Goal: Task Accomplishment & Management: Complete application form

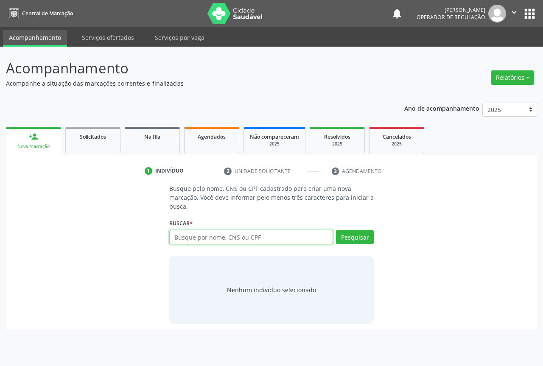
click at [219, 235] on input "text" at bounding box center [251, 237] width 164 height 14
type input "705206429038673"
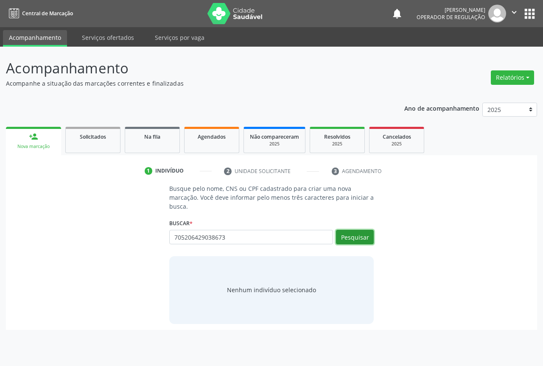
click at [355, 234] on button "Pesquisar" at bounding box center [355, 237] width 38 height 14
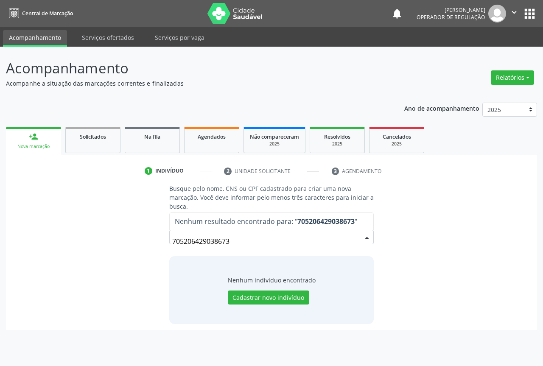
click at [284, 239] on input "705206429038673" at bounding box center [264, 241] width 184 height 17
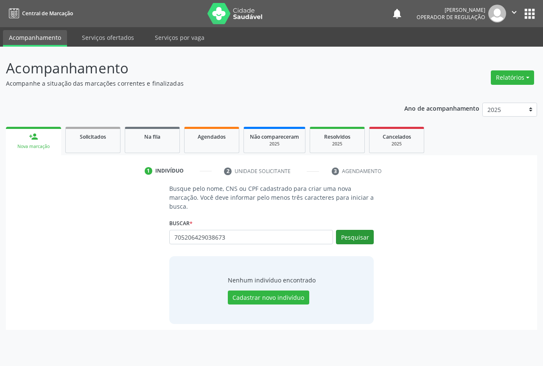
type input "705206429038673"
click at [352, 237] on button "Pesquisar" at bounding box center [355, 237] width 38 height 14
type input "705206429038673"
click at [292, 295] on button "Cadastrar novo indivíduo" at bounding box center [268, 298] width 81 height 14
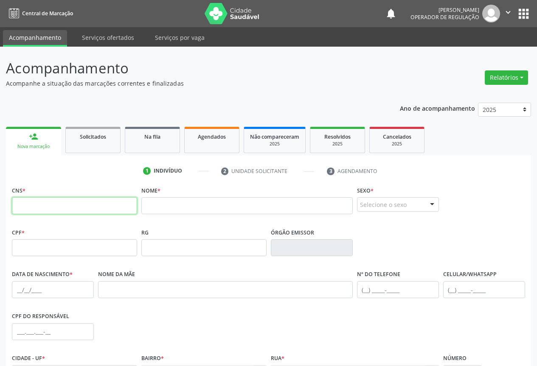
click at [100, 209] on input "text" at bounding box center [74, 205] width 125 height 17
type input "705 2064 2903 8673"
click at [158, 207] on input "text" at bounding box center [246, 205] width 211 height 17
type input "l"
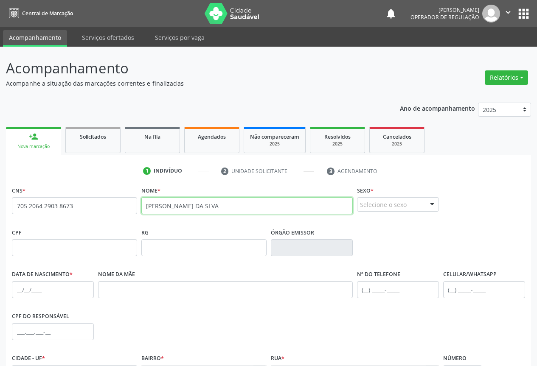
type input "[PERSON_NAME] DA SLVA"
click at [420, 204] on div "Selecione o sexo" at bounding box center [398, 204] width 82 height 14
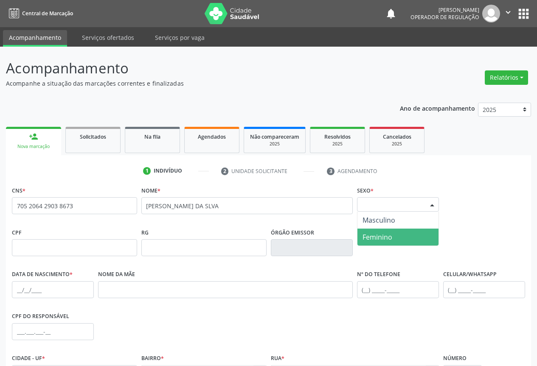
click at [394, 233] on span "Feminino" at bounding box center [397, 237] width 81 height 17
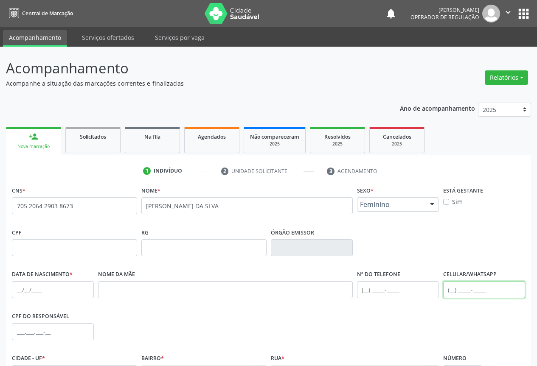
click at [459, 292] on input "text" at bounding box center [484, 289] width 82 height 17
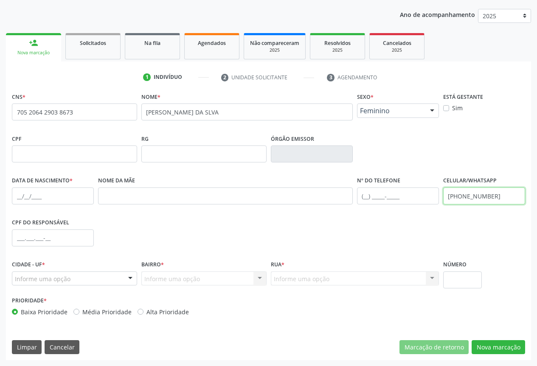
type input "[PHONE_NUMBER]"
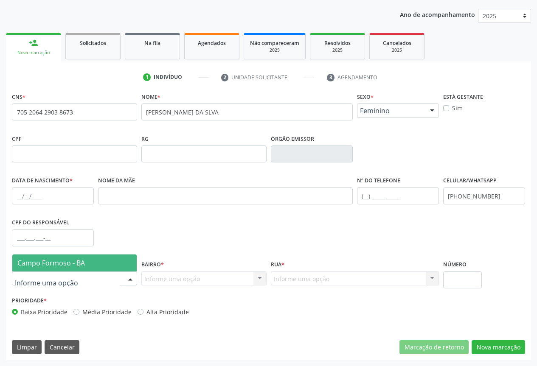
click at [89, 281] on div at bounding box center [74, 278] width 125 height 14
click at [106, 257] on span "Campo Formoso - BA" at bounding box center [74, 262] width 124 height 17
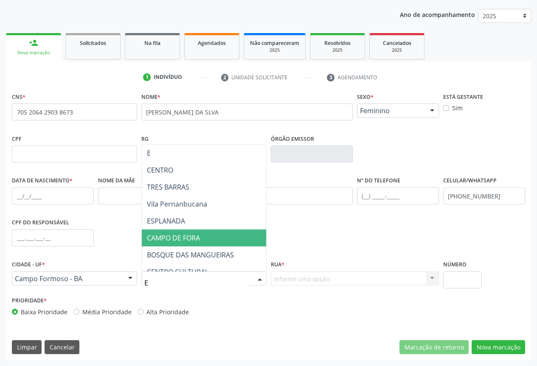
type input "ES"
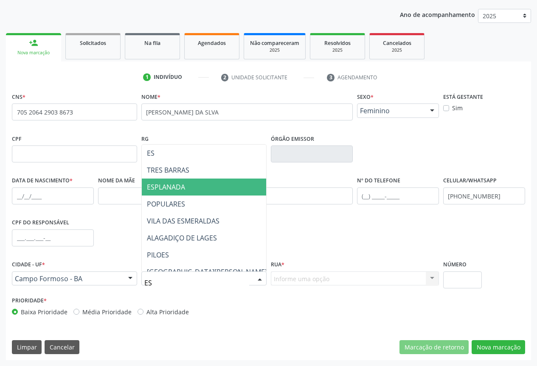
click at [207, 191] on span "ESPLANADA" at bounding box center [231, 187] width 179 height 17
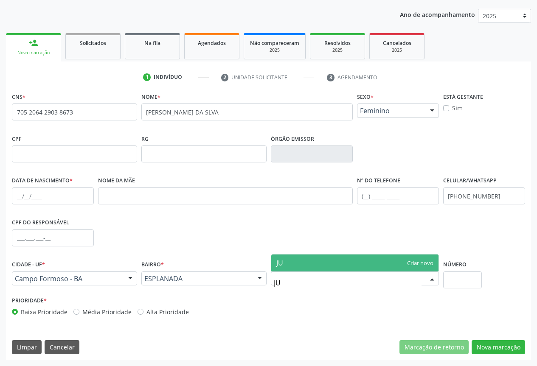
type input "J"
type input "RUA [PERSON_NAME]"
click at [426, 270] on span "RUA [PERSON_NAME]" at bounding box center [354, 262] width 167 height 17
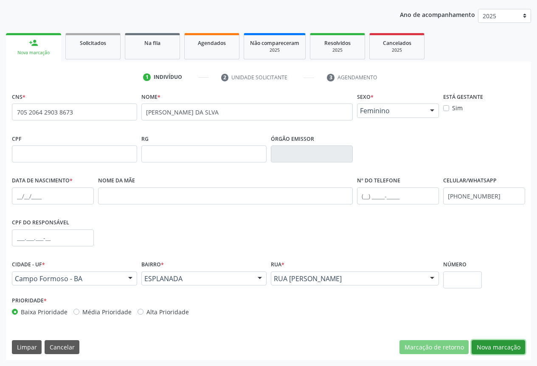
click at [503, 345] on button "Nova marcação" at bounding box center [497, 347] width 53 height 14
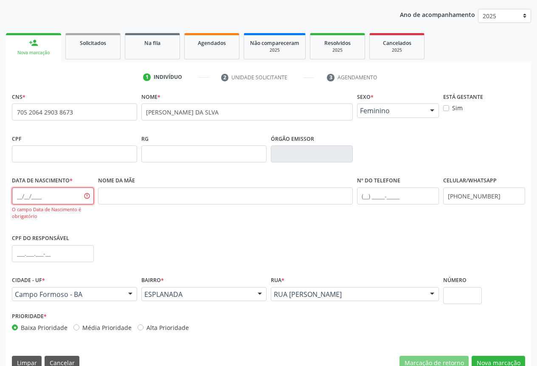
click at [54, 198] on input "text" at bounding box center [53, 195] width 82 height 17
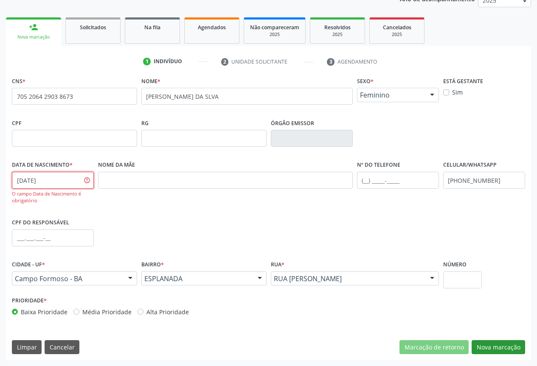
type input "[DATE]"
click at [496, 346] on button "Nova marcação" at bounding box center [497, 347] width 53 height 14
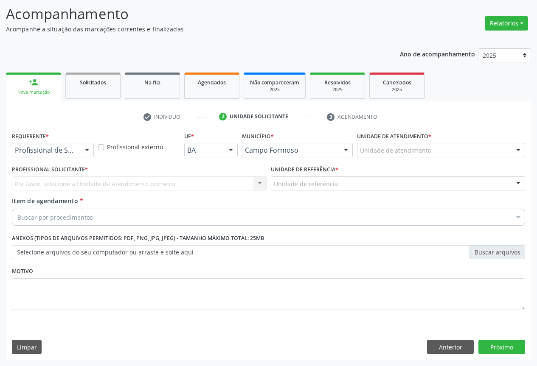
scroll to position [54, 0]
click at [48, 143] on div "Profissional de Saúde" at bounding box center [53, 150] width 82 height 14
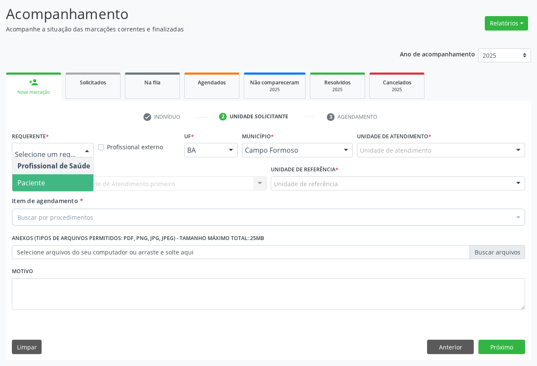
click at [48, 182] on span "Paciente" at bounding box center [53, 182] width 83 height 17
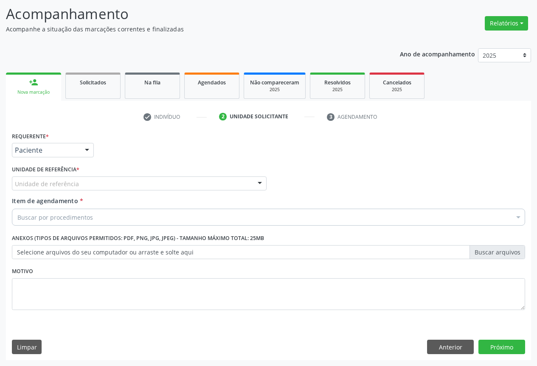
click at [88, 182] on div "Unidade de referência" at bounding box center [139, 183] width 254 height 14
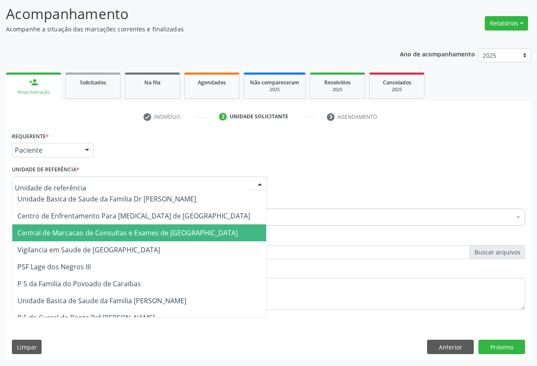
click at [89, 229] on span "Central de Marcacao de Consultas e Exames de [GEOGRAPHIC_DATA]" at bounding box center [127, 232] width 220 height 9
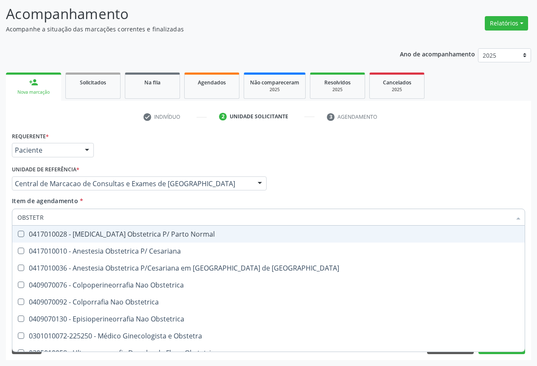
type input "OBSTETRA"
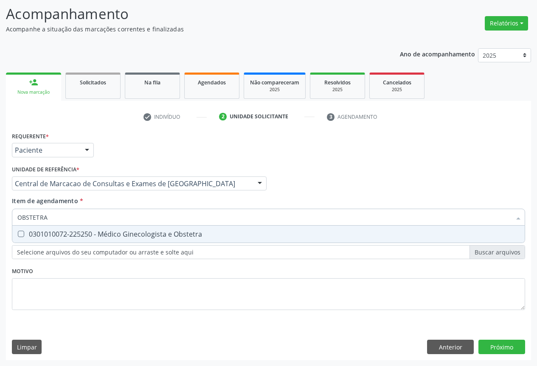
click at [237, 234] on div "0301010072-225250 - Médico Ginecologista e Obstetra" at bounding box center [268, 234] width 502 height 7
checkbox Obstetra "true"
click at [504, 343] on div "Requerente * Paciente Profissional de Saúde Paciente Nenhum resultado encontrad…" at bounding box center [268, 245] width 525 height 230
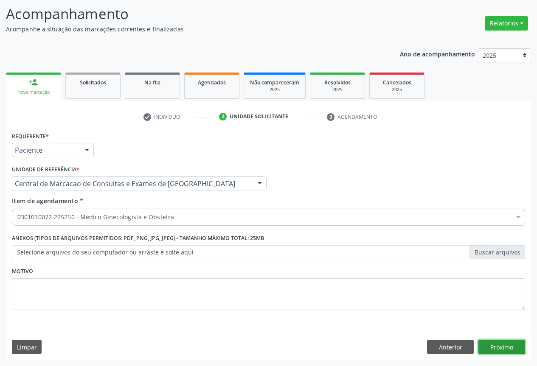
click at [492, 344] on button "Próximo" at bounding box center [501, 347] width 47 height 14
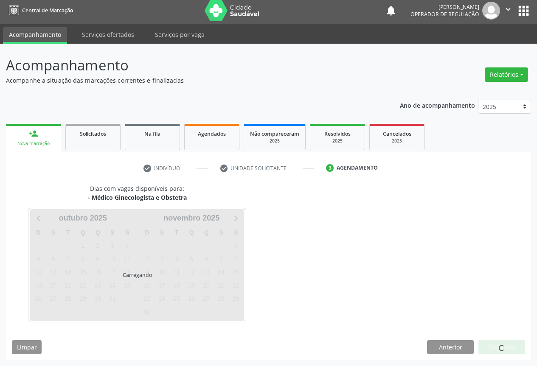
scroll to position [3, 0]
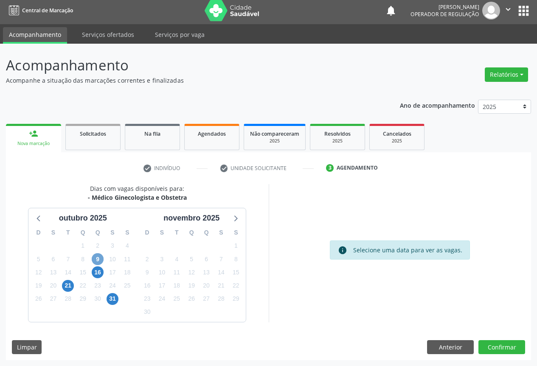
click at [100, 262] on span "9" at bounding box center [98, 259] width 12 height 12
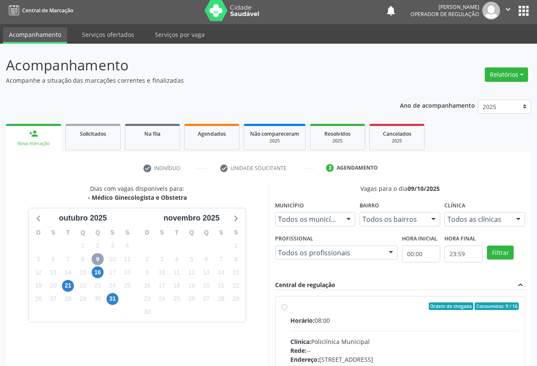
scroll to position [126, 0]
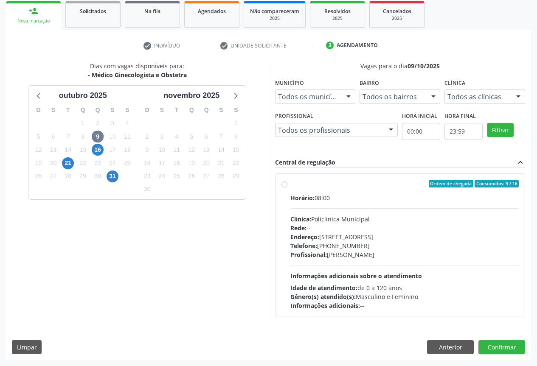
click at [355, 240] on div "Endereço: [STREET_ADDRESS]" at bounding box center [404, 236] width 229 height 9
click at [287, 187] on input "Ordem de chegada Consumidos: 9 / 16 Horário: 08:00 Clínica: Policlínica Municip…" at bounding box center [284, 184] width 6 height 8
radio input "true"
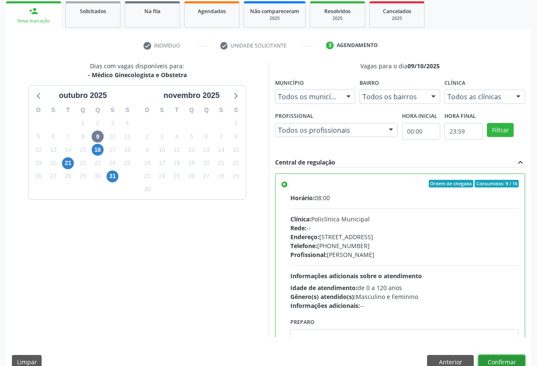
click at [498, 359] on button "Confirmar" at bounding box center [501, 362] width 47 height 14
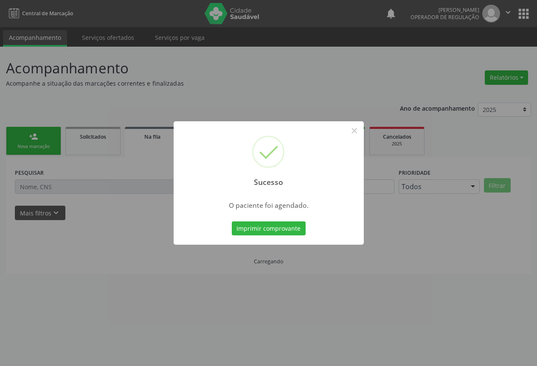
scroll to position [0, 0]
click at [235, 221] on button "Imprimir comprovante" at bounding box center [272, 228] width 74 height 14
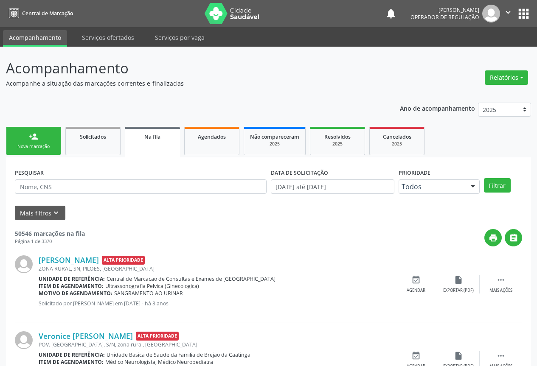
click at [50, 132] on link "person_add Nova marcação" at bounding box center [33, 141] width 55 height 28
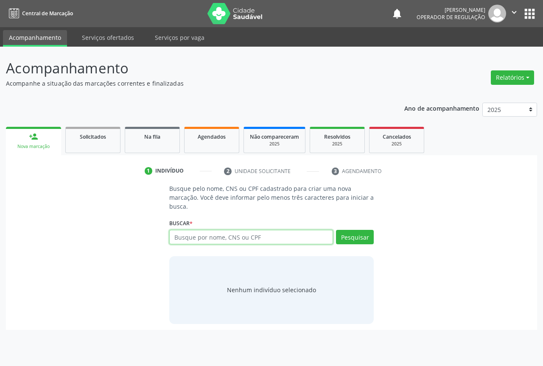
drag, startPoint x: 220, startPoint y: 238, endPoint x: 206, endPoint y: 257, distance: 23.3
click at [217, 243] on input "text" at bounding box center [251, 237] width 164 height 14
type input "705200498177274"
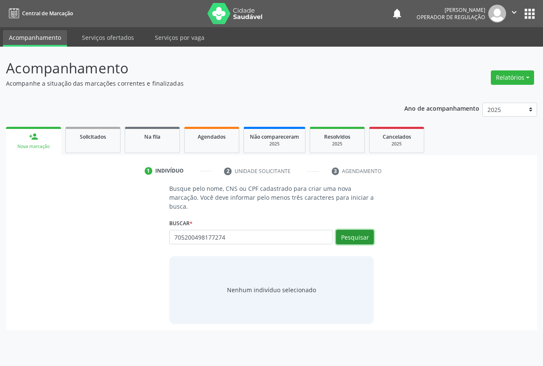
click at [358, 237] on button "Pesquisar" at bounding box center [355, 237] width 38 height 14
type input "705200498177274"
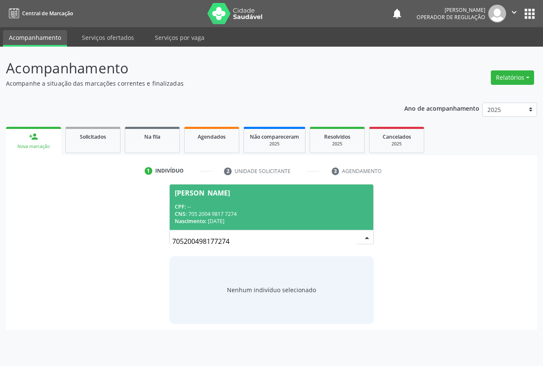
click at [282, 210] on div "CNS: 705 2004 9817 7274" at bounding box center [271, 213] width 193 height 7
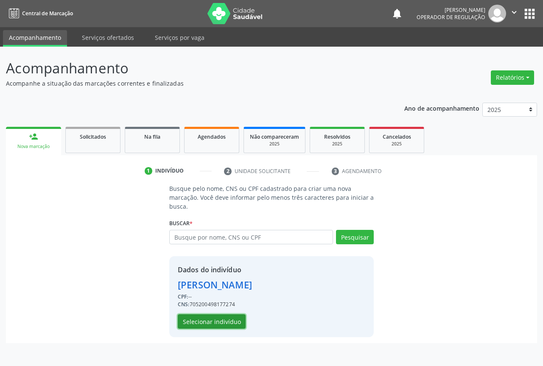
click at [231, 321] on button "Selecionar indivíduo" at bounding box center [212, 321] width 68 height 14
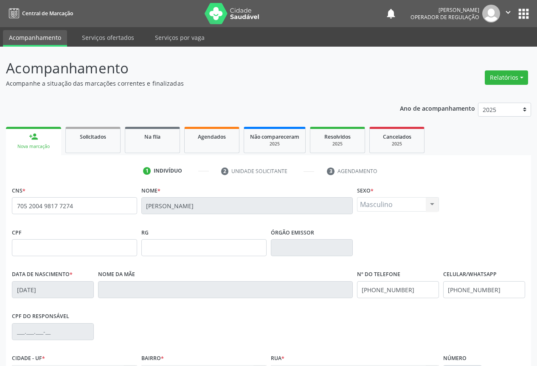
scroll to position [94, 0]
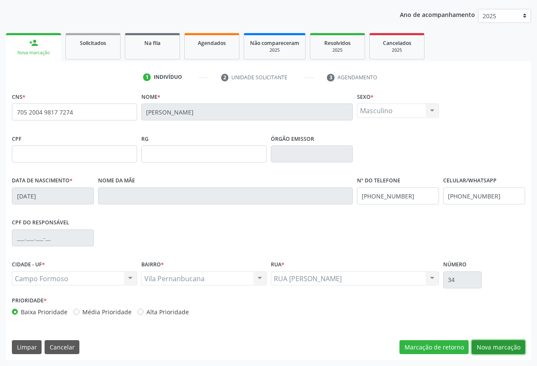
click at [511, 345] on button "Nova marcação" at bounding box center [497, 347] width 53 height 14
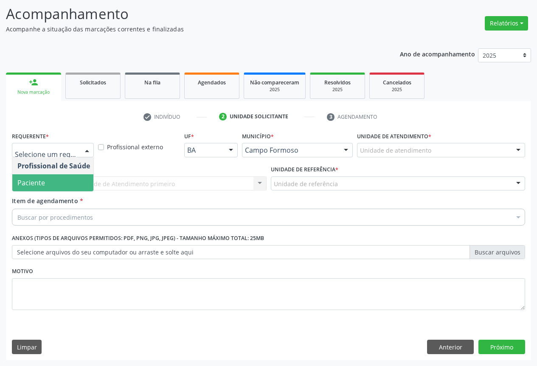
click at [54, 185] on span "Paciente" at bounding box center [53, 182] width 83 height 17
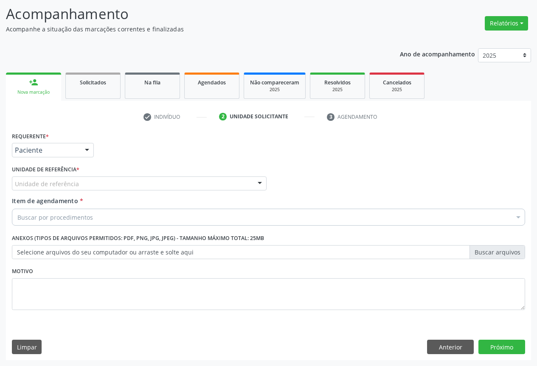
click at [78, 182] on div "Unidade de referência" at bounding box center [139, 183] width 254 height 14
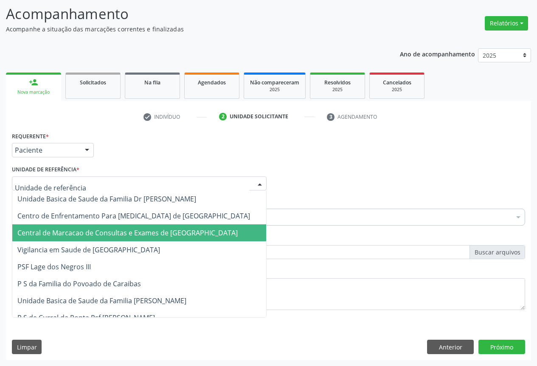
click at [79, 227] on span "Central de Marcacao de Consultas e Exames de [GEOGRAPHIC_DATA]" at bounding box center [139, 232] width 254 height 17
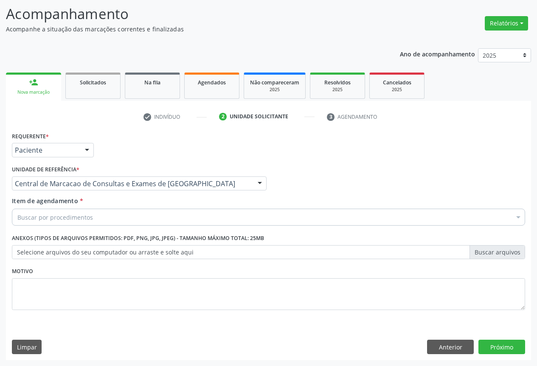
click at [70, 214] on div "Buscar por procedimentos" at bounding box center [268, 217] width 513 height 17
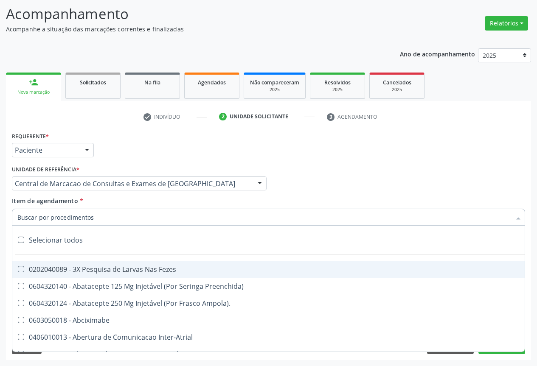
click at [70, 215] on input "Item de agendamento *" at bounding box center [263, 217] width 493 height 17
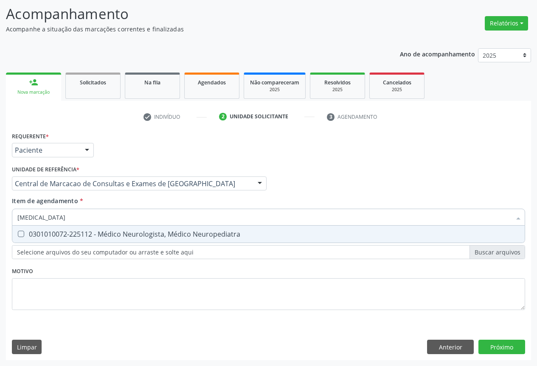
type input "NEUROLOGISTA"
click at [206, 236] on div "0301010072-225112 - Médico Neurologista, Médico Neuropediatra" at bounding box center [268, 234] width 502 height 7
checkbox Neuropediatra "true"
click at [489, 346] on div "Requerente * Paciente Profissional de Saúde Paciente Nenhum resultado encontrad…" at bounding box center [268, 245] width 525 height 230
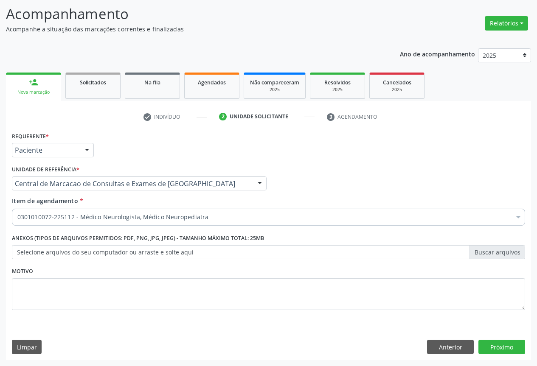
click at [503, 339] on div "Requerente * Paciente Profissional de Saúde Paciente Nenhum resultado encontrad…" at bounding box center [268, 245] width 525 height 230
click at [502, 346] on button "Próximo" at bounding box center [501, 347] width 47 height 14
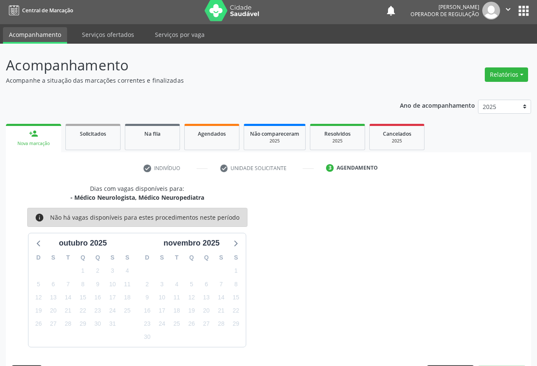
scroll to position [28, 0]
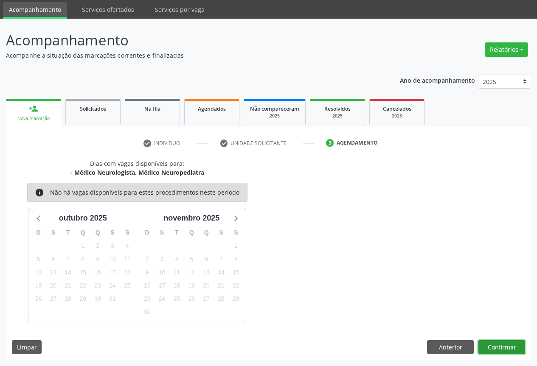
click at [511, 344] on button "Confirmar" at bounding box center [501, 347] width 47 height 14
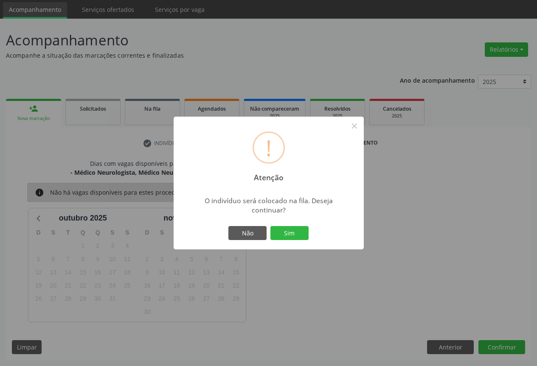
click at [270, 226] on button "Sim" at bounding box center [289, 233] width 38 height 14
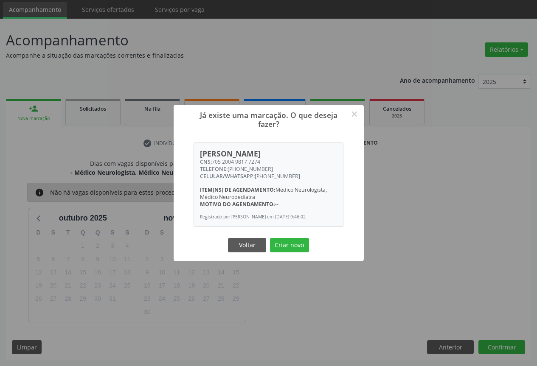
click at [270, 238] on button "Criar novo" at bounding box center [289, 245] width 39 height 14
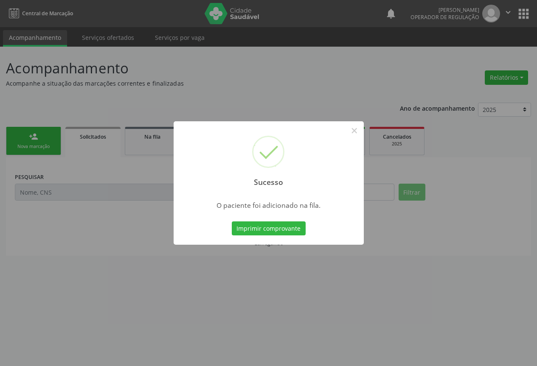
scroll to position [0, 0]
click at [235, 221] on button "Imprimir comprovante" at bounding box center [272, 228] width 74 height 14
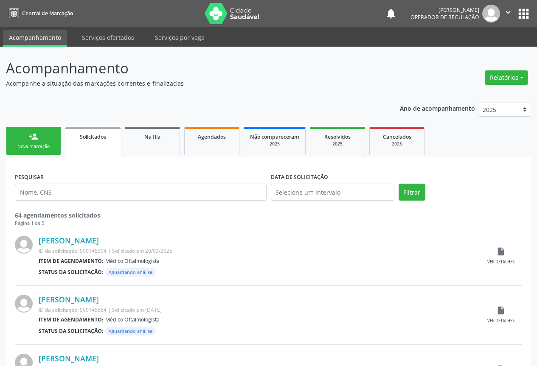
click at [505, 8] on icon "" at bounding box center [507, 12] width 9 height 9
click at [474, 47] on link "Sair" at bounding box center [486, 52] width 59 height 12
